Goal: Information Seeking & Learning: Learn about a topic

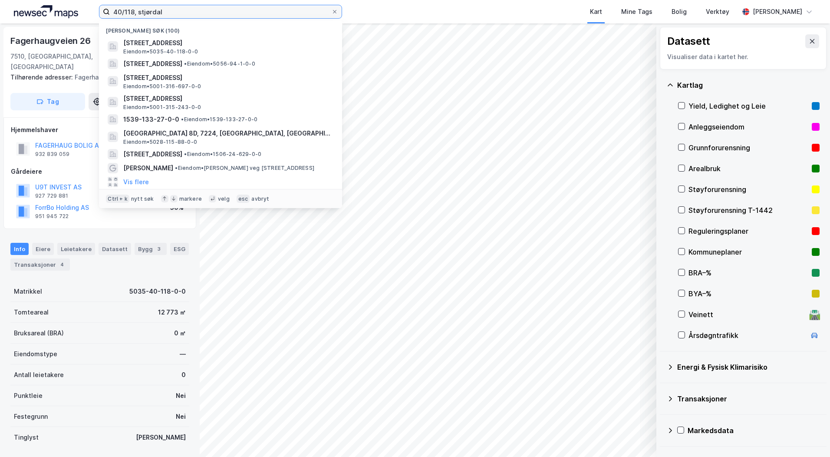
click at [191, 13] on input "40/118, stjørdal" at bounding box center [220, 11] width 221 height 13
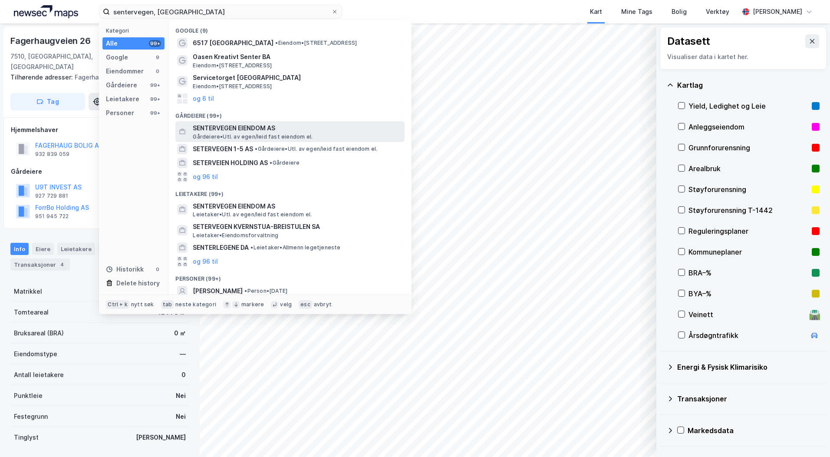
click at [225, 132] on span "SENTERVEGEN EIENDOM AS" at bounding box center [297, 128] width 208 height 10
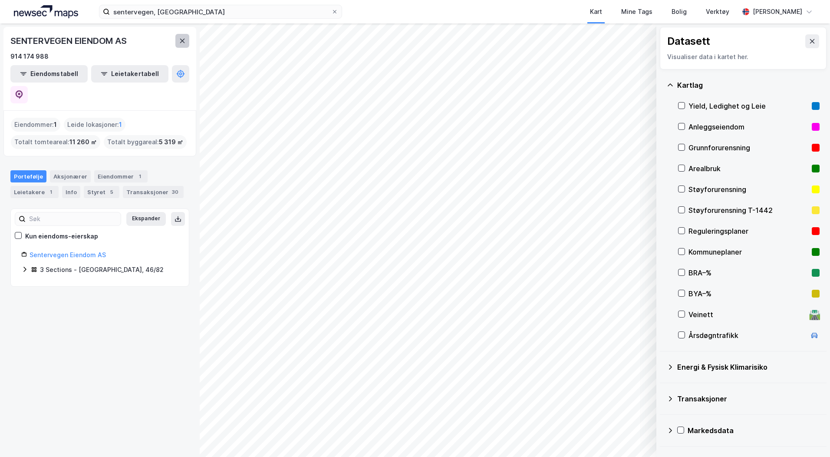
click at [184, 41] on icon at bounding box center [182, 40] width 7 height 7
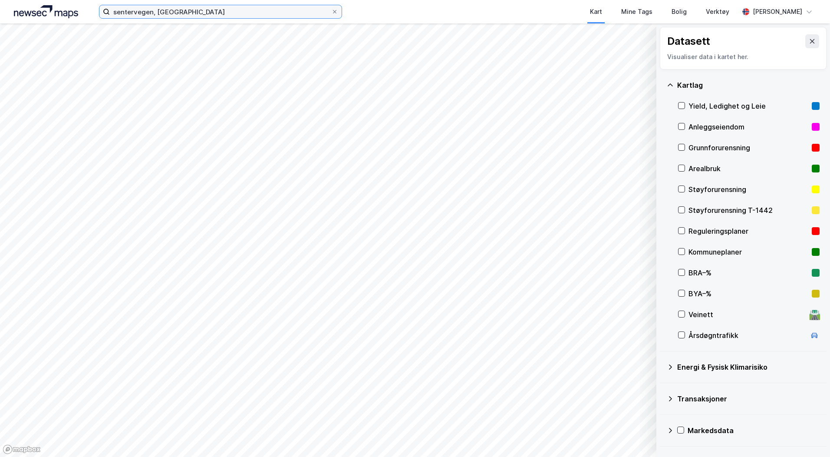
click at [187, 15] on input "sentervegen, [GEOGRAPHIC_DATA]" at bounding box center [220, 11] width 221 height 13
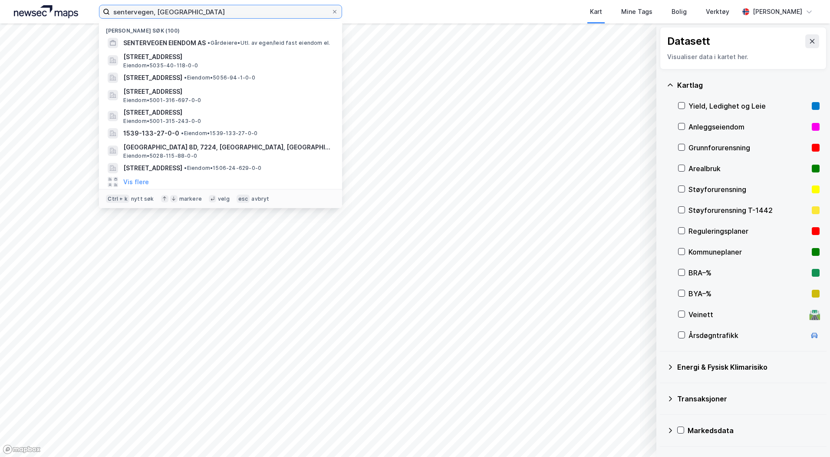
click at [191, 12] on input "sentervegen, [GEOGRAPHIC_DATA]" at bounding box center [220, 11] width 221 height 13
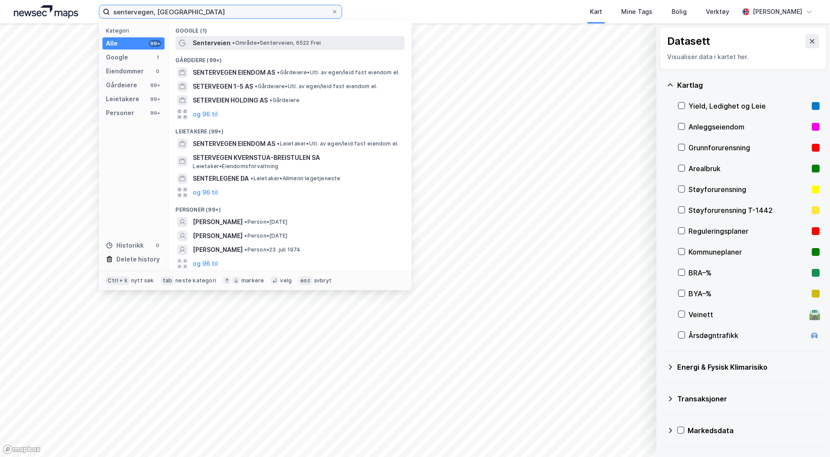
type input "sentervegen, [GEOGRAPHIC_DATA]"
click at [214, 49] on div "Senterveien • Område • Senterveien, 6522 Frei" at bounding box center [289, 43] width 229 height 14
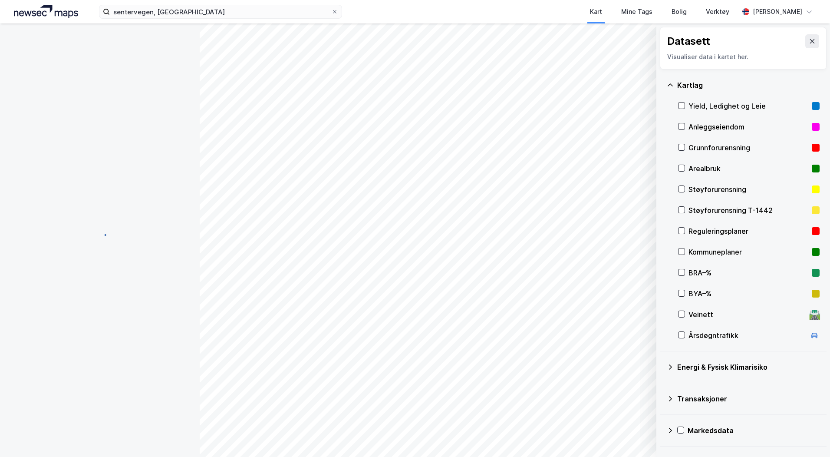
scroll to position [1, 0]
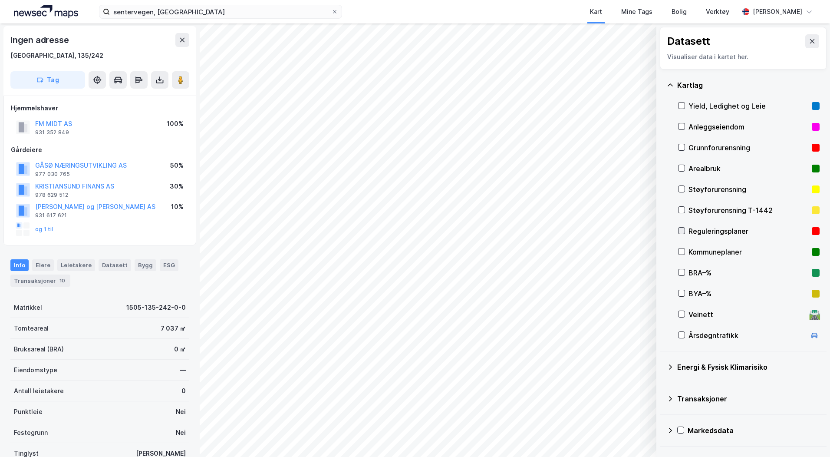
click at [684, 231] on div at bounding box center [681, 230] width 7 height 7
click at [680, 229] on icon at bounding box center [681, 230] width 6 height 6
click at [680, 228] on icon at bounding box center [681, 230] width 6 height 6
